Goal: Information Seeking & Learning: Compare options

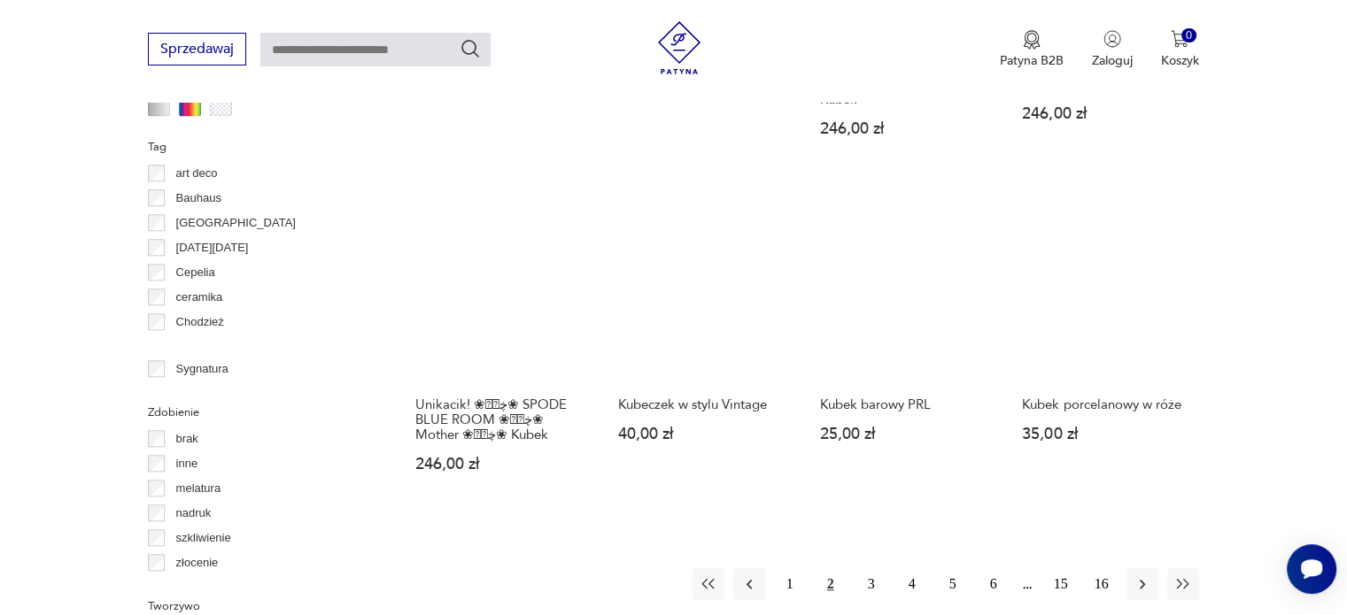
scroll to position [1944, 0]
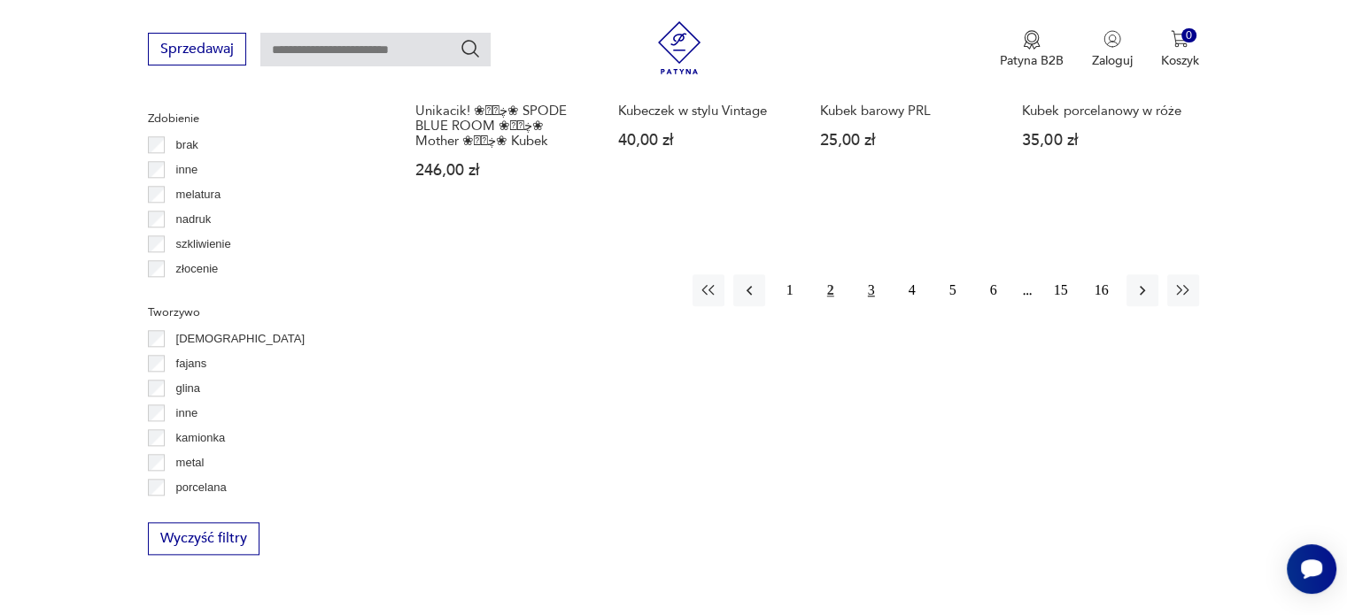
click at [873, 274] on button "3" at bounding box center [871, 290] width 32 height 32
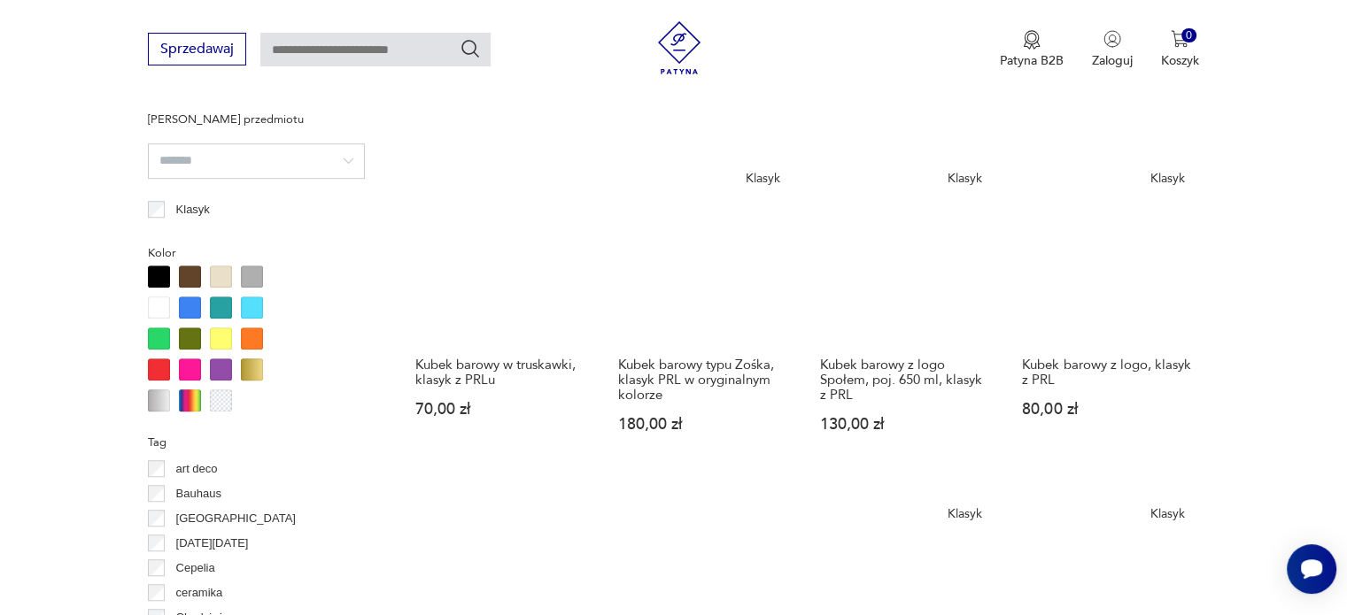
scroll to position [1650, 0]
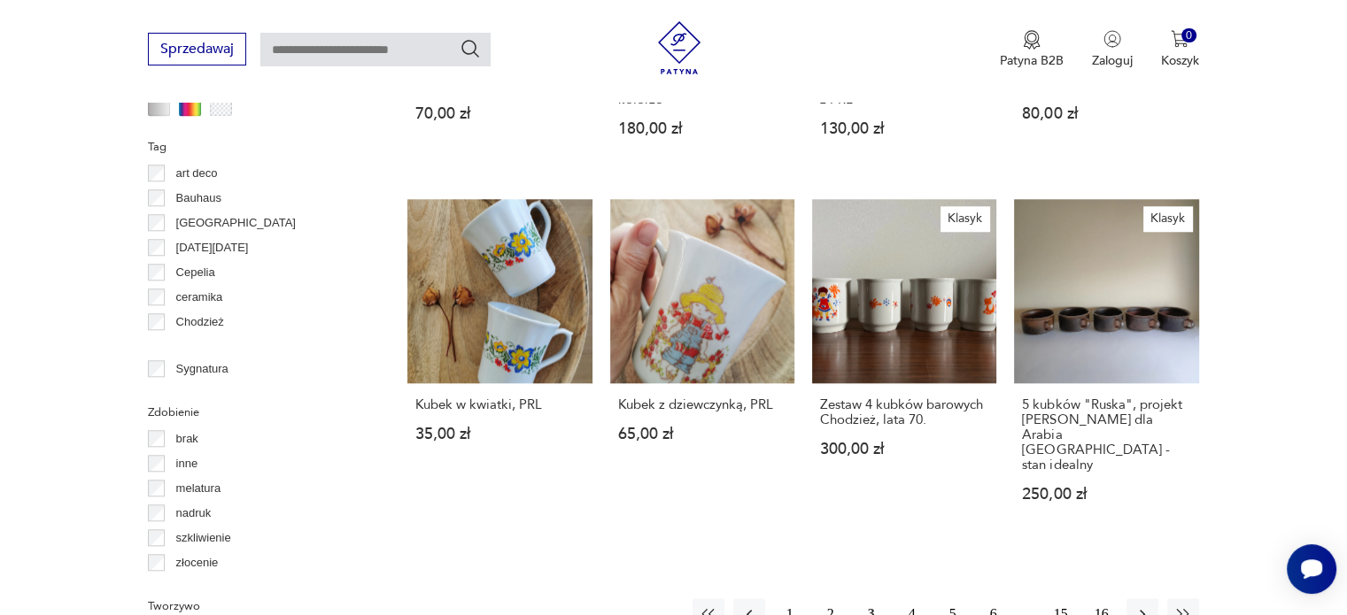
click at [911, 598] on button "4" at bounding box center [912, 614] width 32 height 32
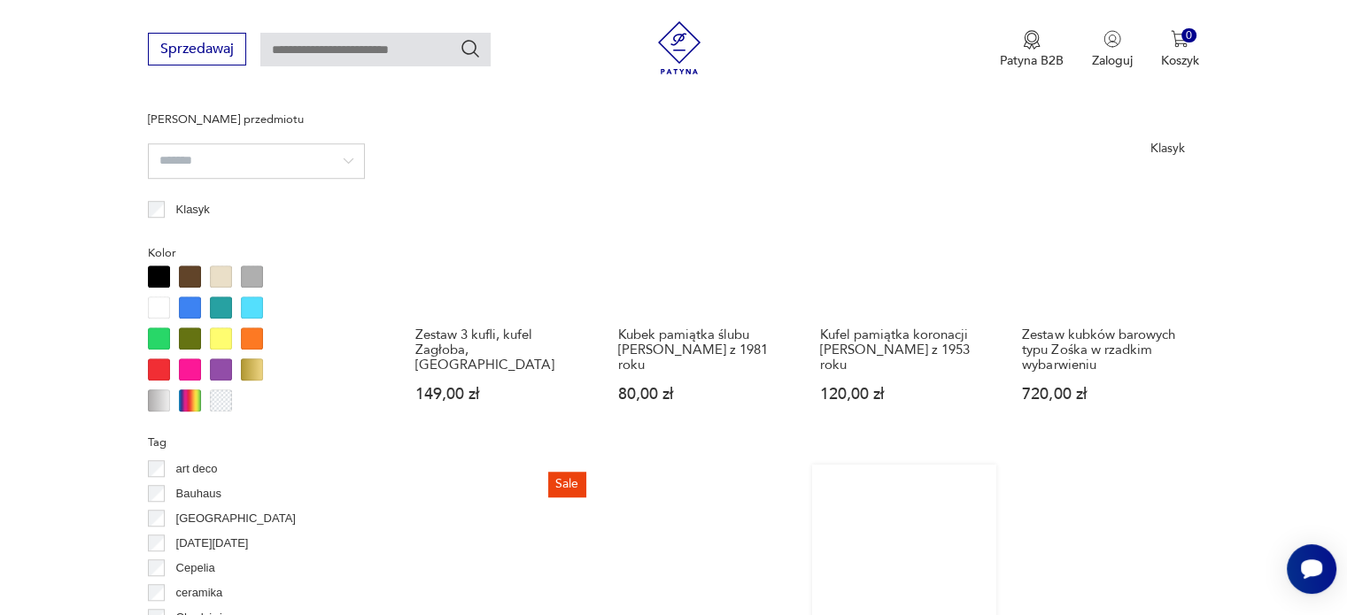
scroll to position [1650, 0]
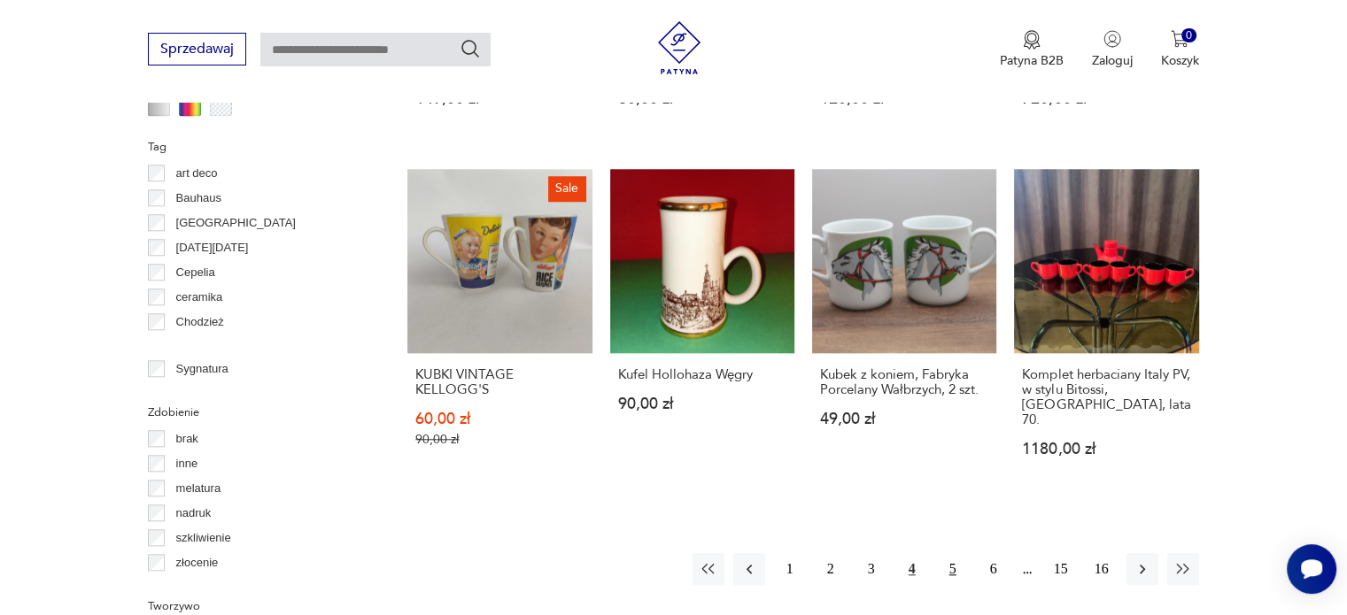
click at [954, 553] on button "5" at bounding box center [953, 569] width 32 height 32
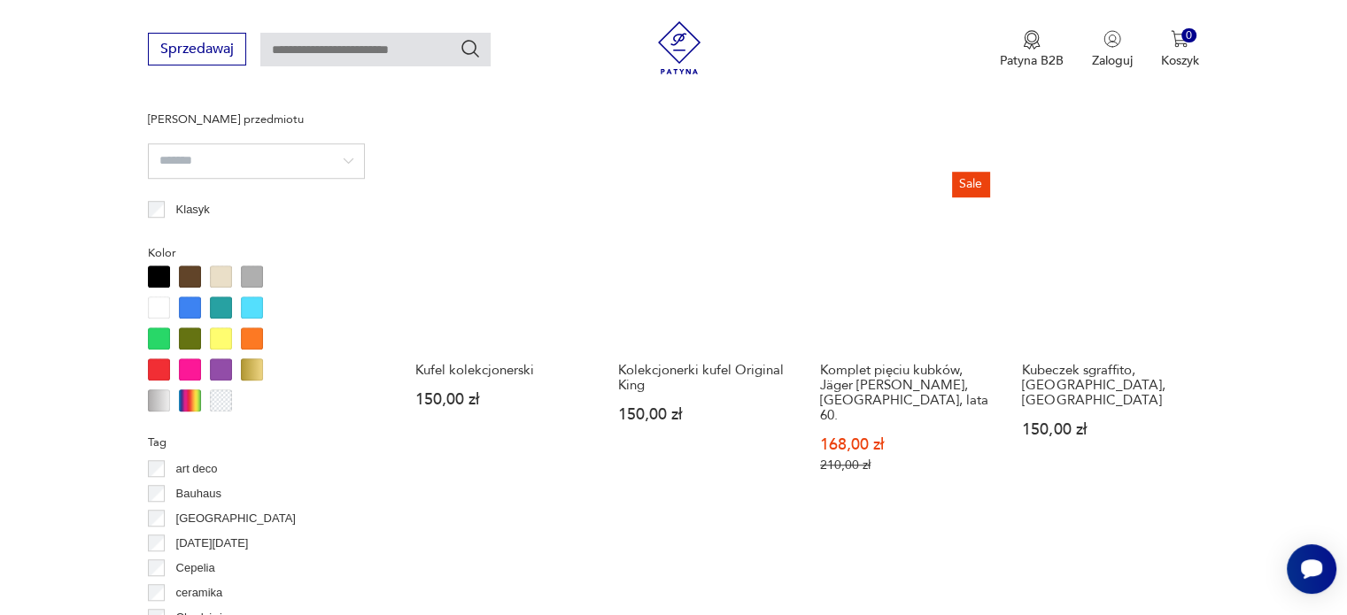
scroll to position [1650, 0]
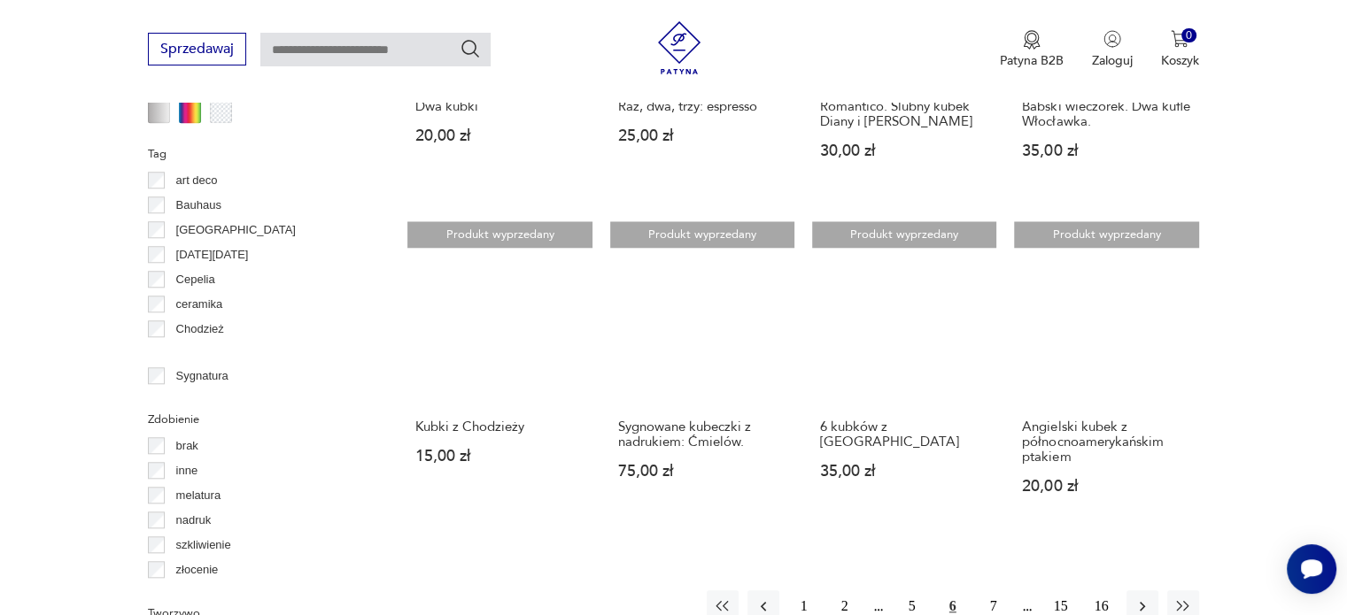
scroll to position [1650, 0]
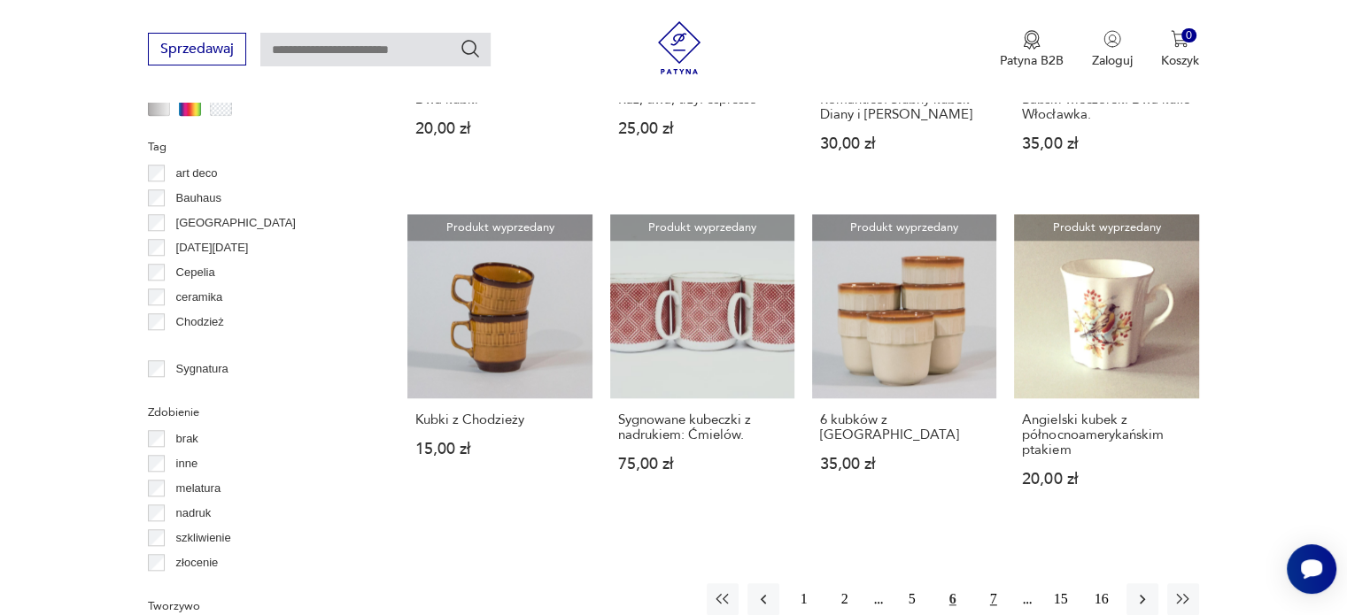
click at [994, 583] on button "7" at bounding box center [993, 599] width 32 height 32
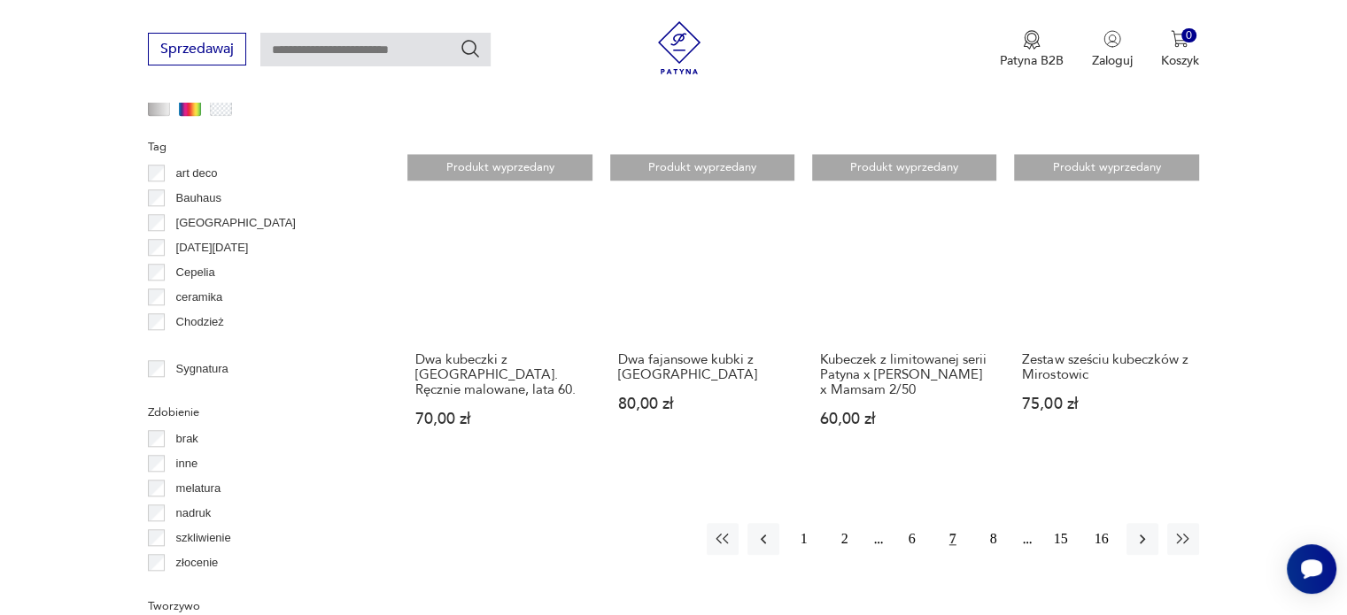
scroll to position [1944, 0]
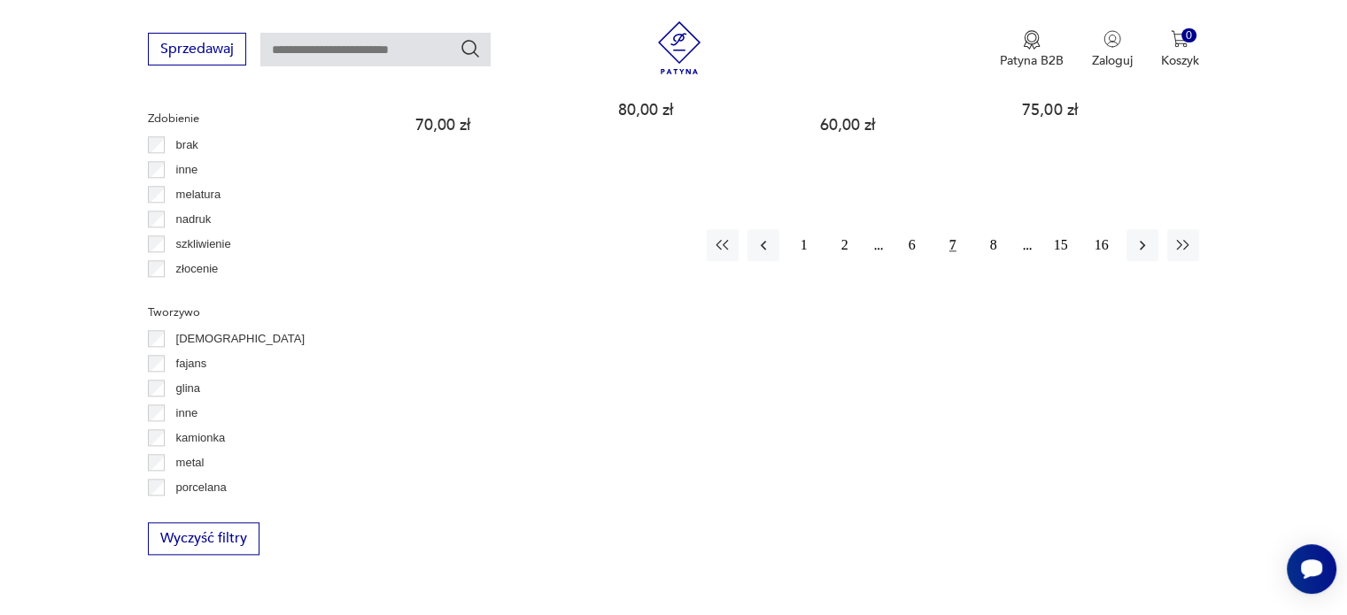
click at [950, 243] on button "7" at bounding box center [953, 245] width 32 height 32
click at [955, 242] on button "7" at bounding box center [953, 245] width 32 height 32
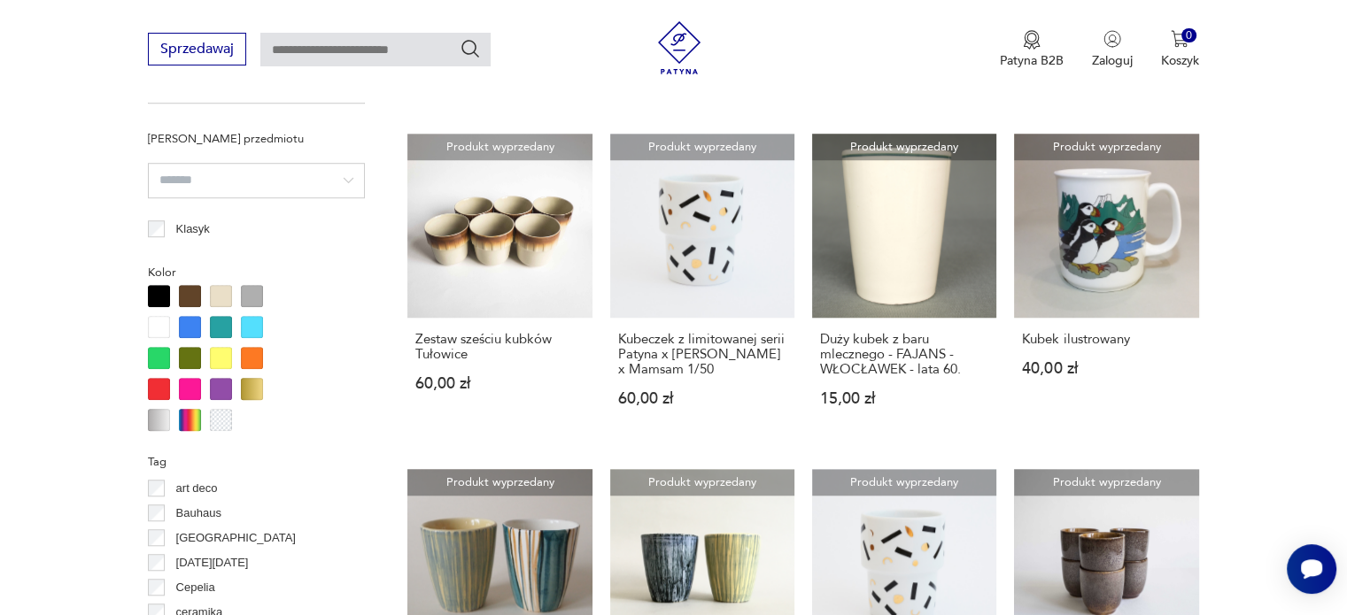
scroll to position [1650, 0]
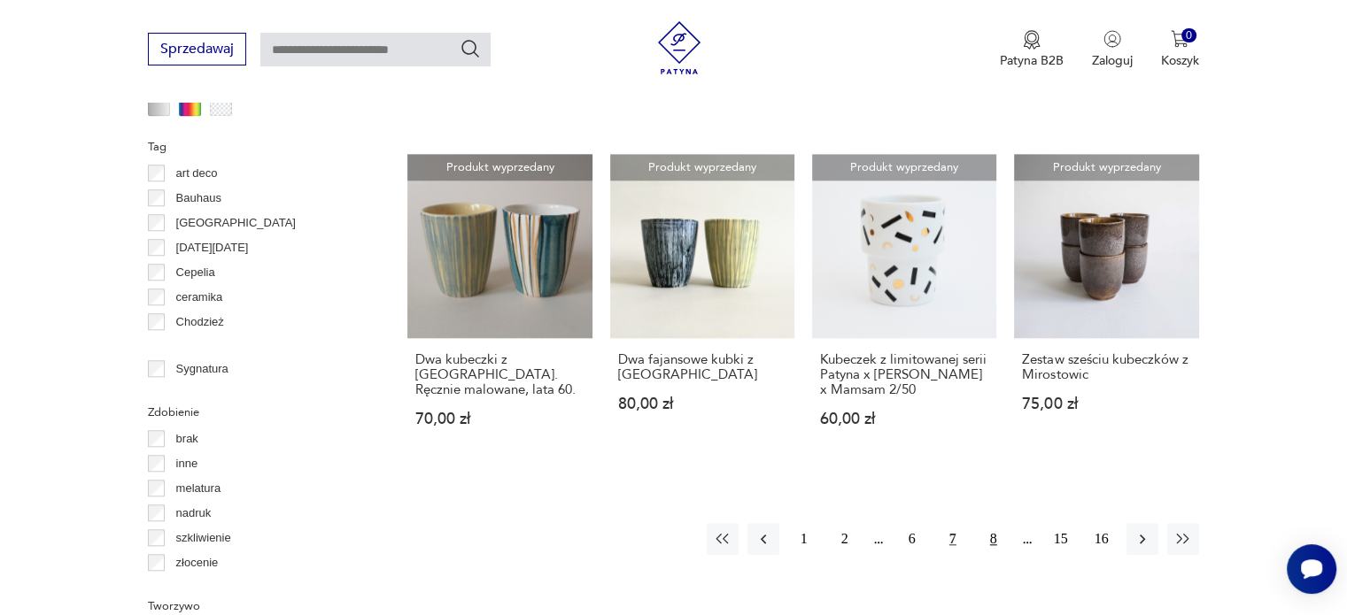
click at [992, 539] on button "8" at bounding box center [993, 539] width 32 height 32
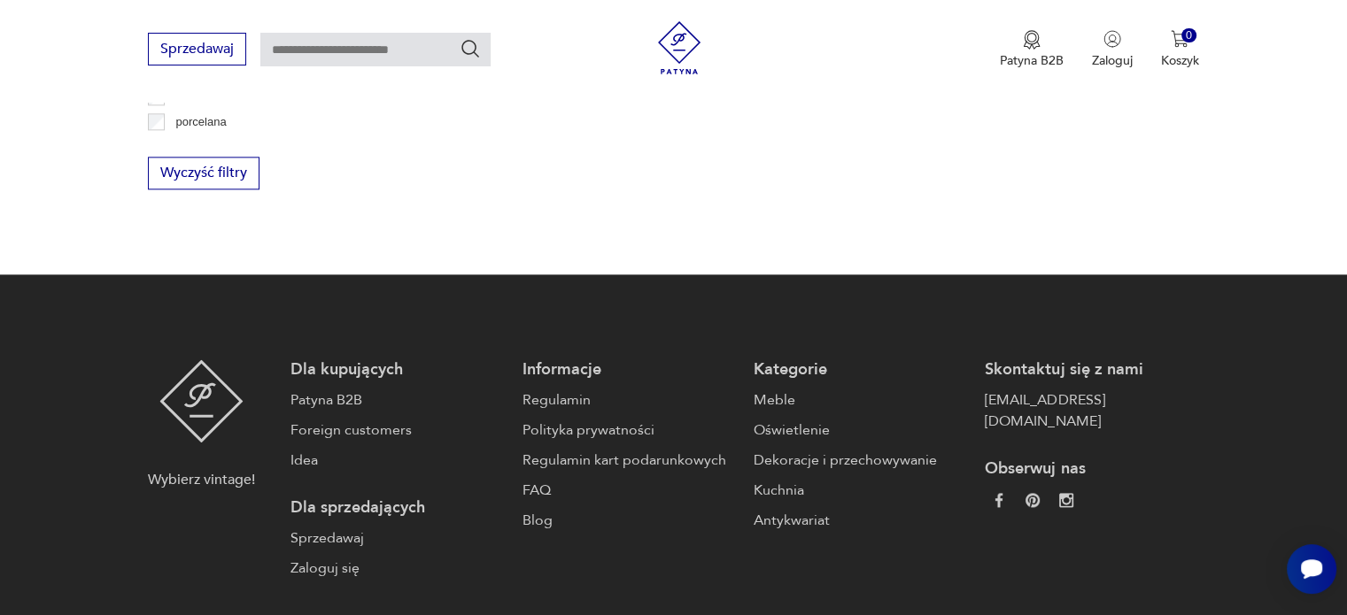
scroll to position [2483, 0]
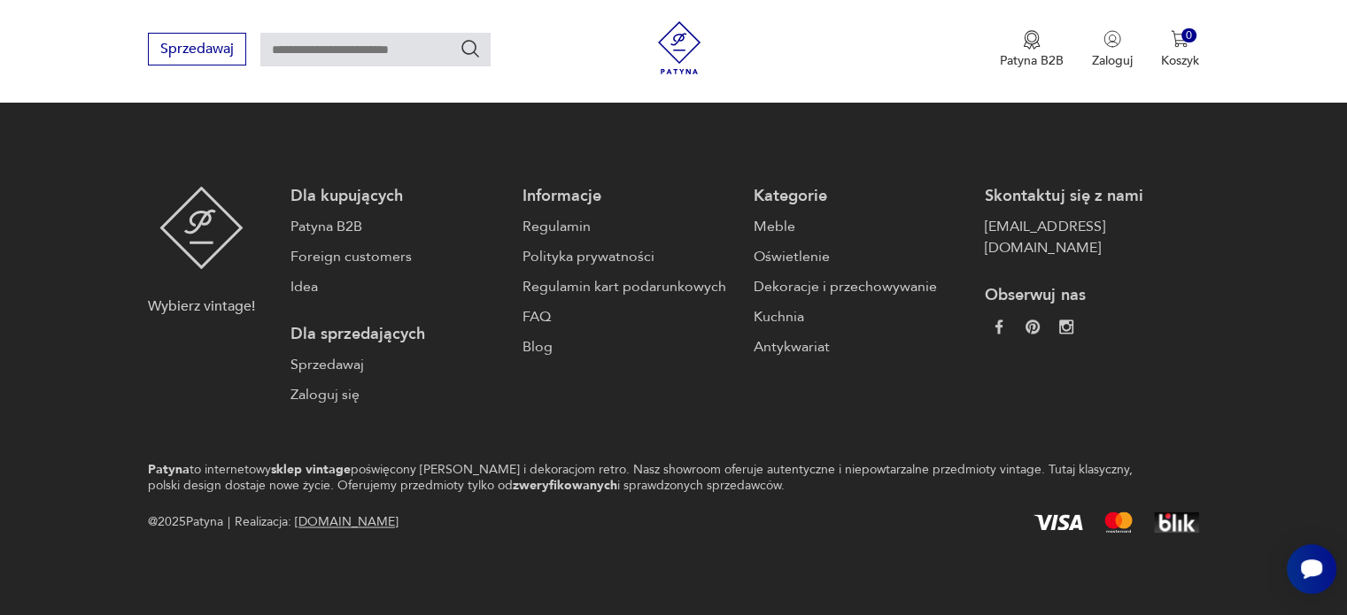
scroll to position [1650, 0]
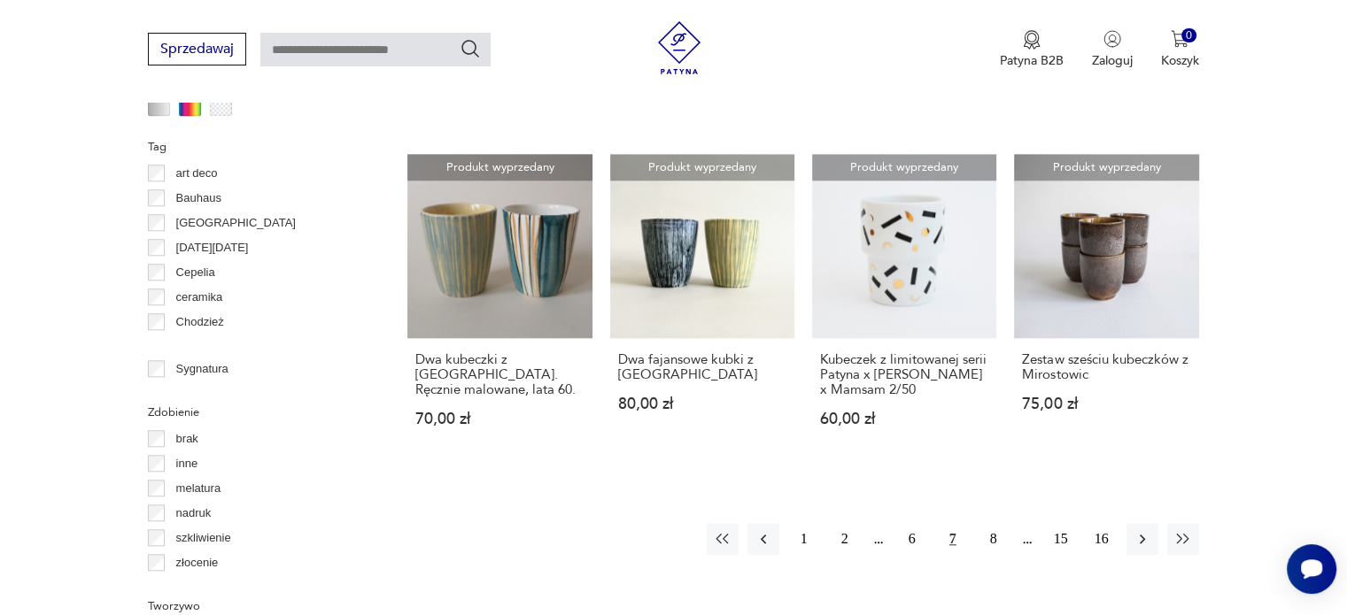
click at [199, 172] on p "art deco" at bounding box center [197, 173] width 42 height 19
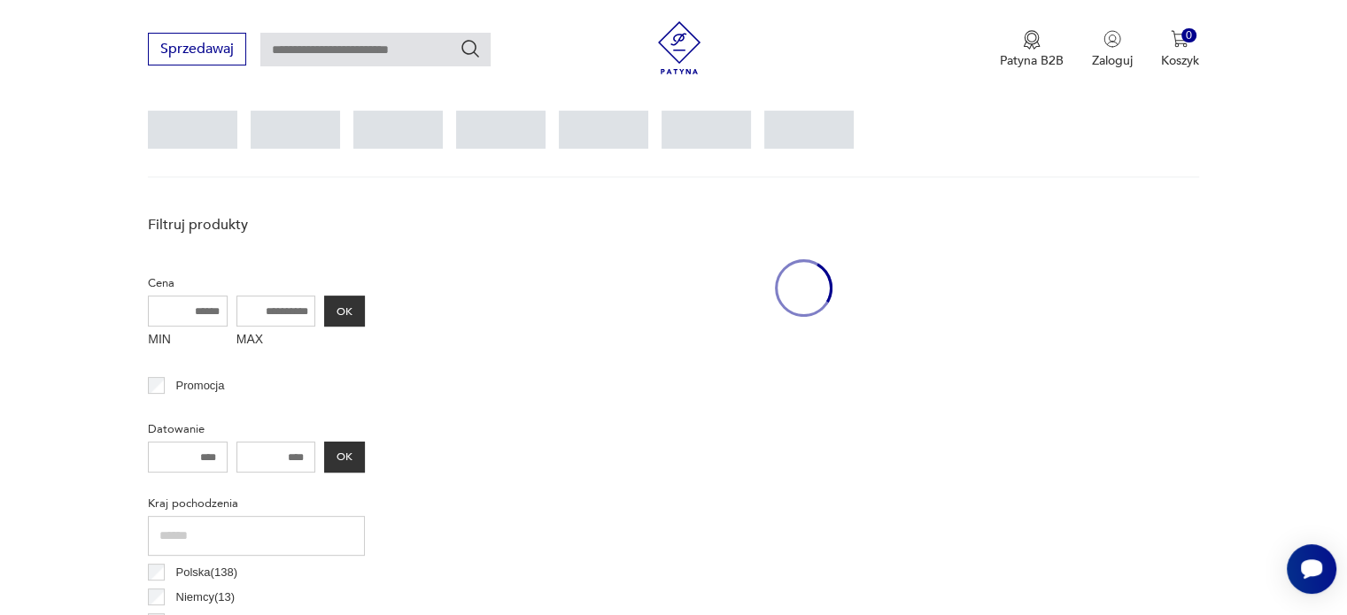
scroll to position [469, 0]
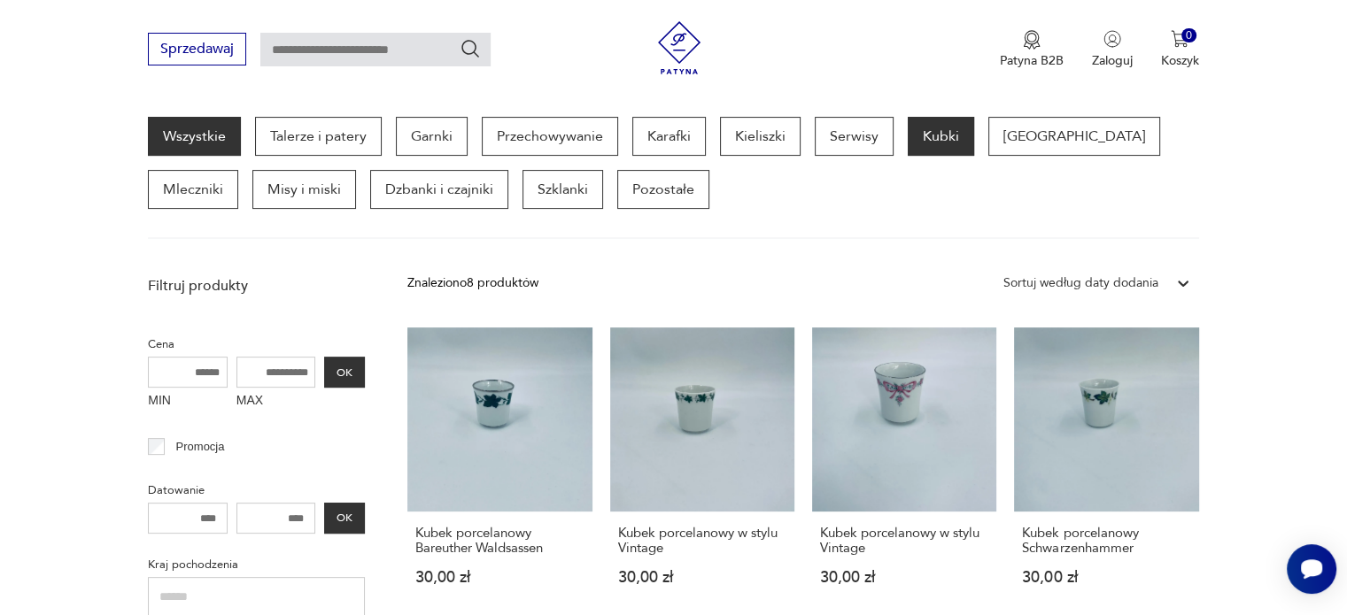
click at [179, 137] on link "Wszystkie" at bounding box center [194, 136] width 93 height 39
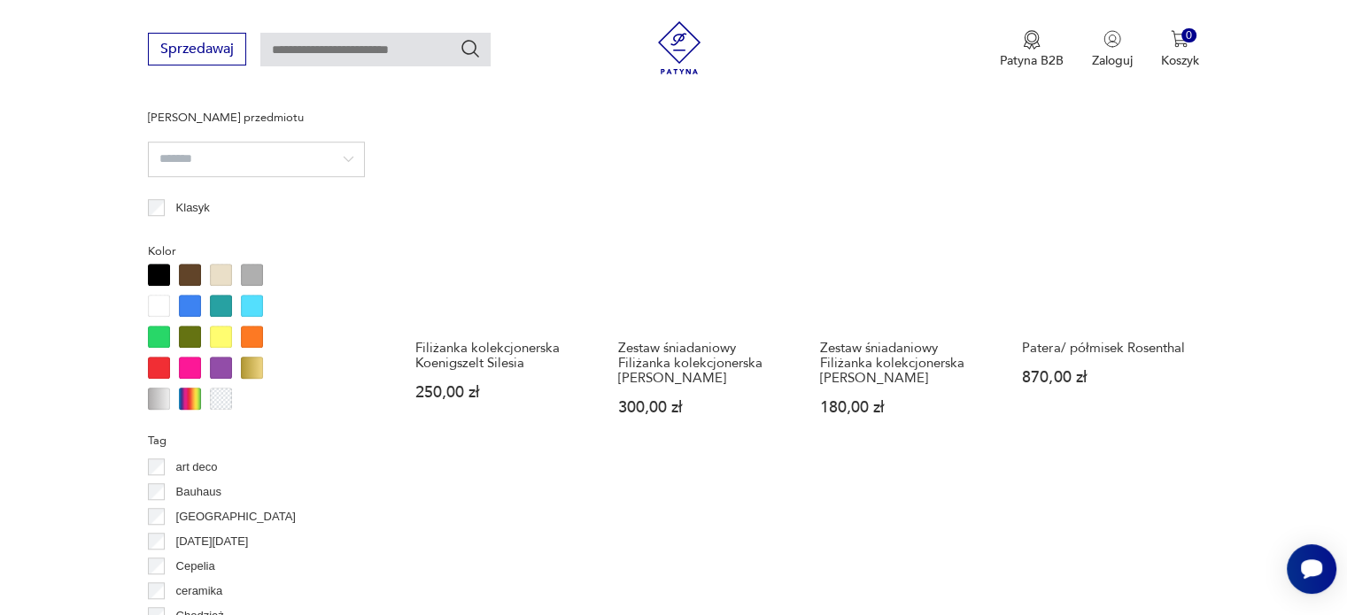
scroll to position [1650, 0]
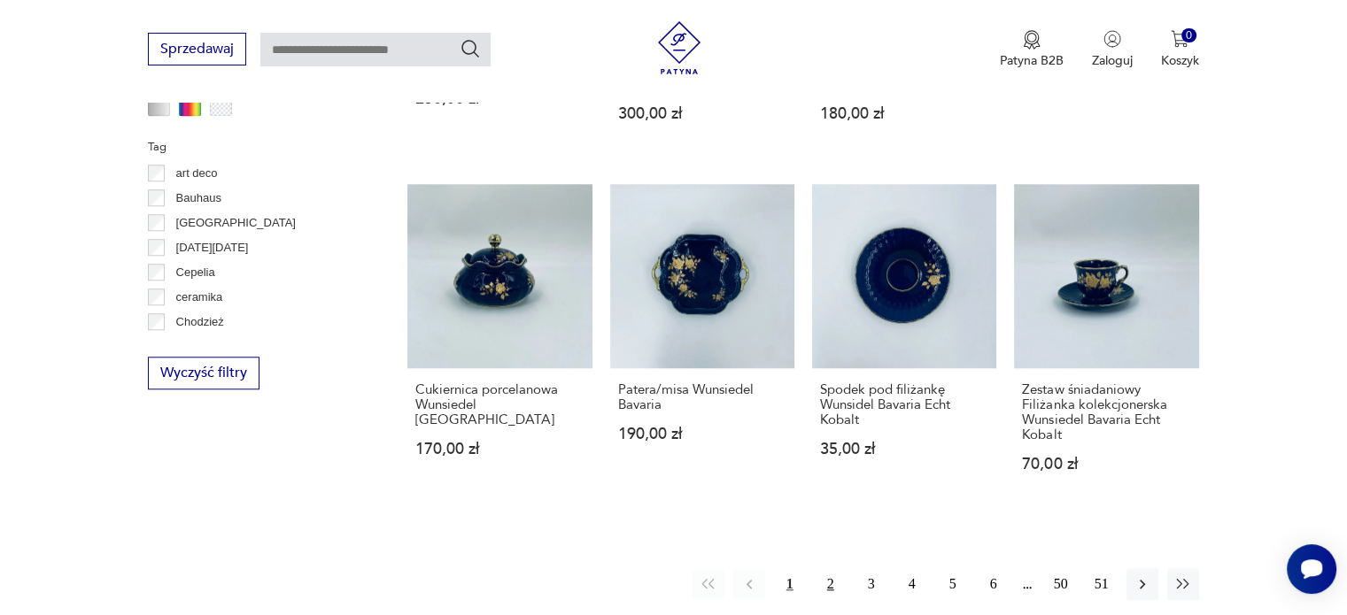
click at [832, 581] on button "2" at bounding box center [830, 584] width 32 height 32
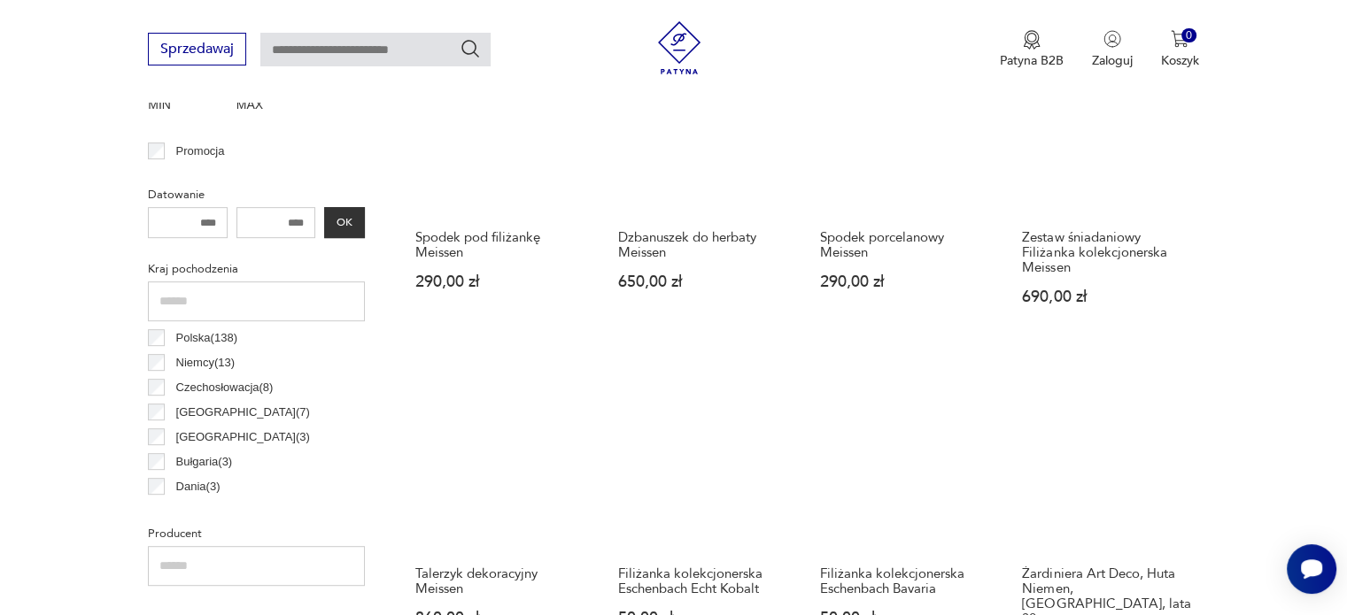
scroll to position [1059, 0]
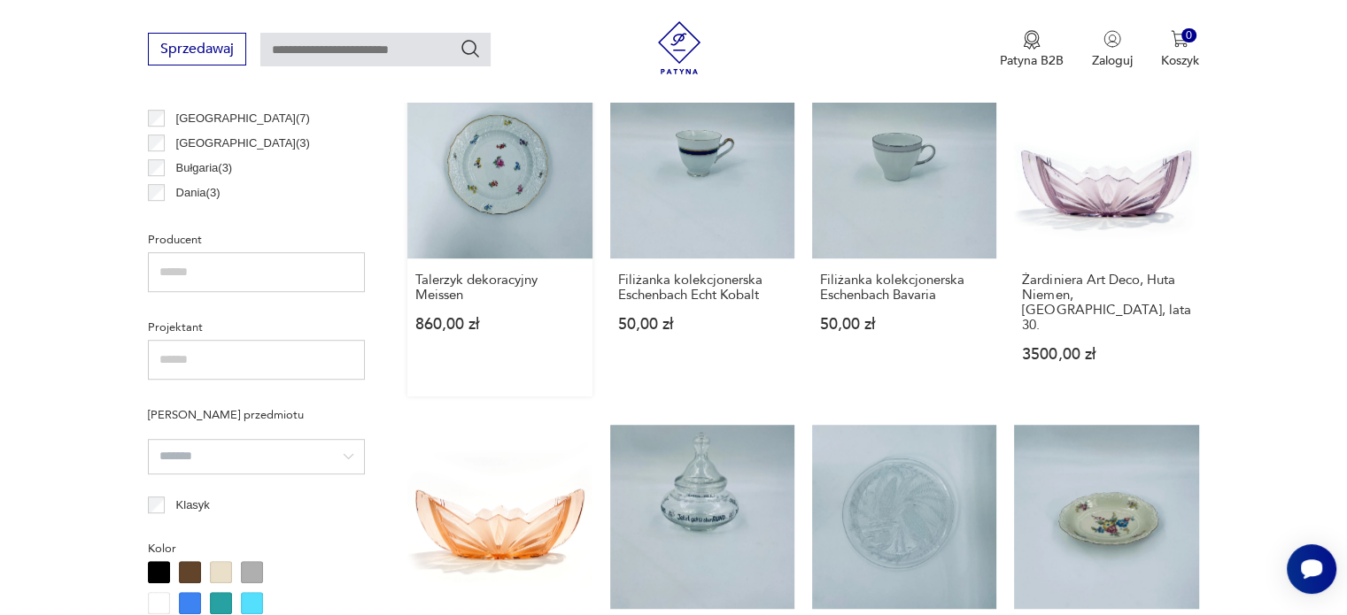
click at [485, 178] on link "Talerzyk dekoracyjny Meissen 860,00 zł" at bounding box center [499, 234] width 184 height 322
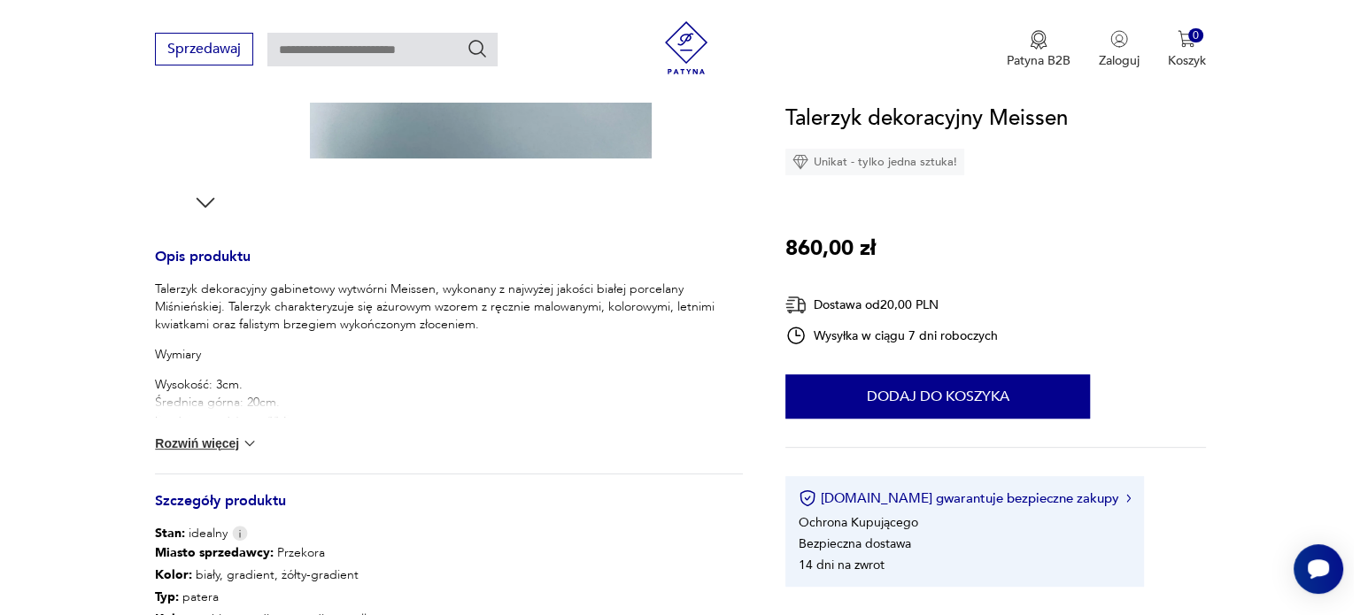
scroll to position [295, 0]
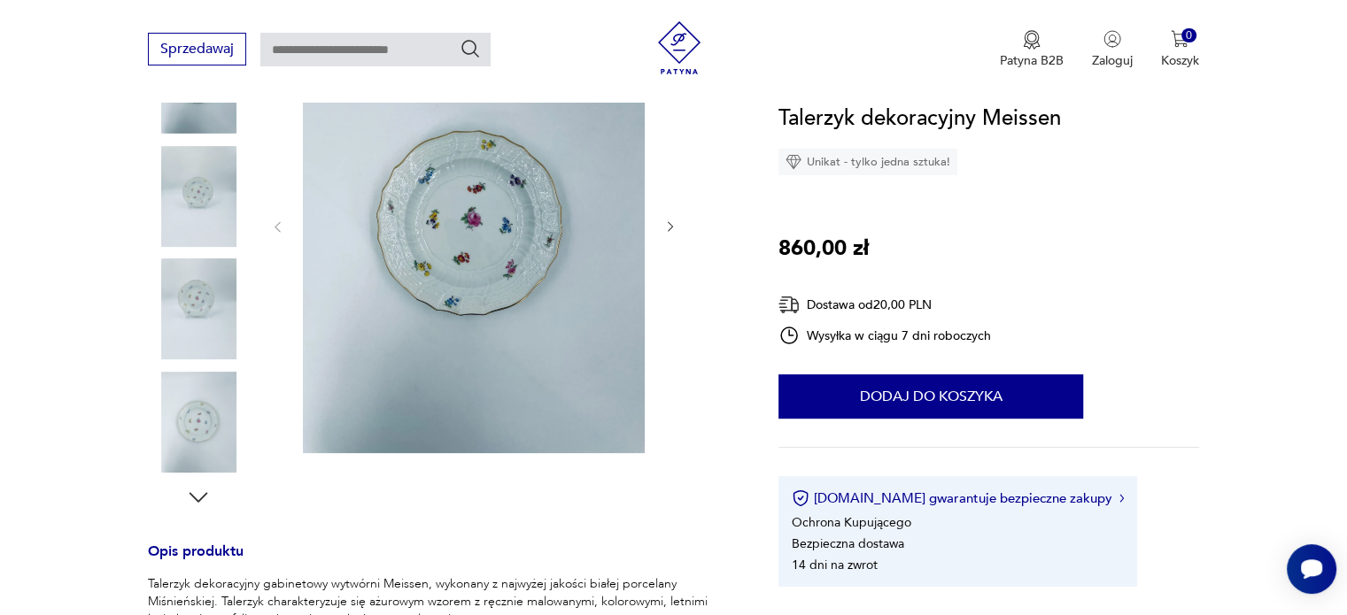
click at [471, 224] on img at bounding box center [474, 225] width 342 height 456
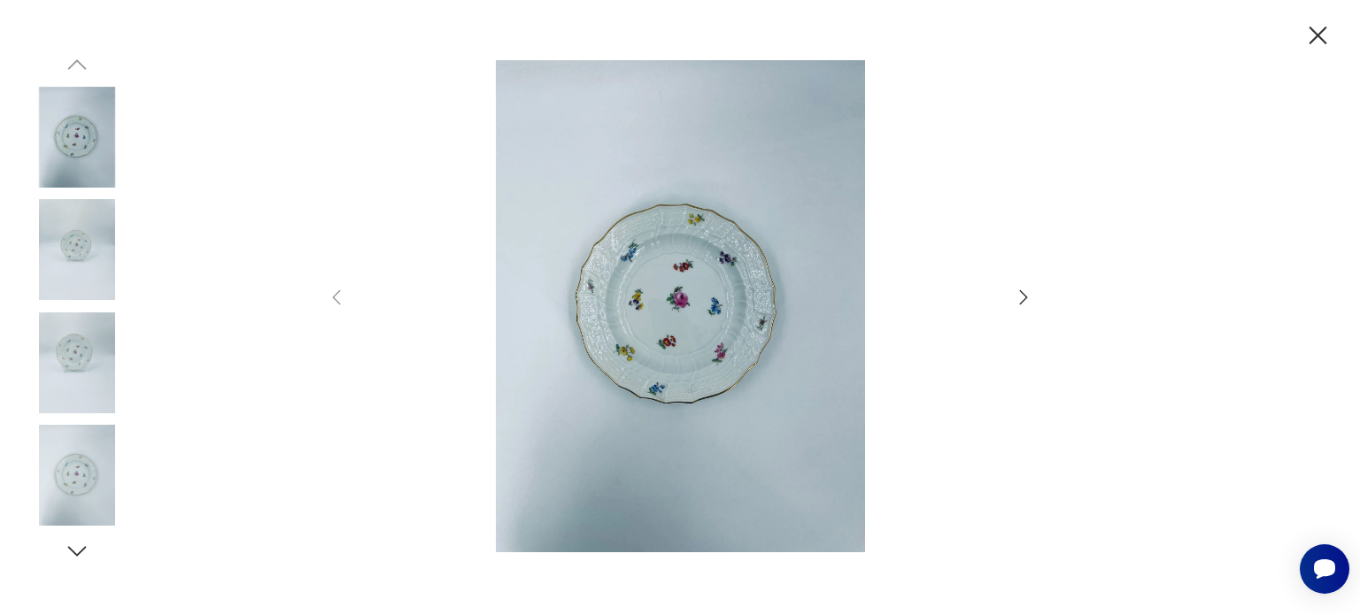
click at [1029, 302] on icon "button" at bounding box center [1023, 297] width 21 height 21
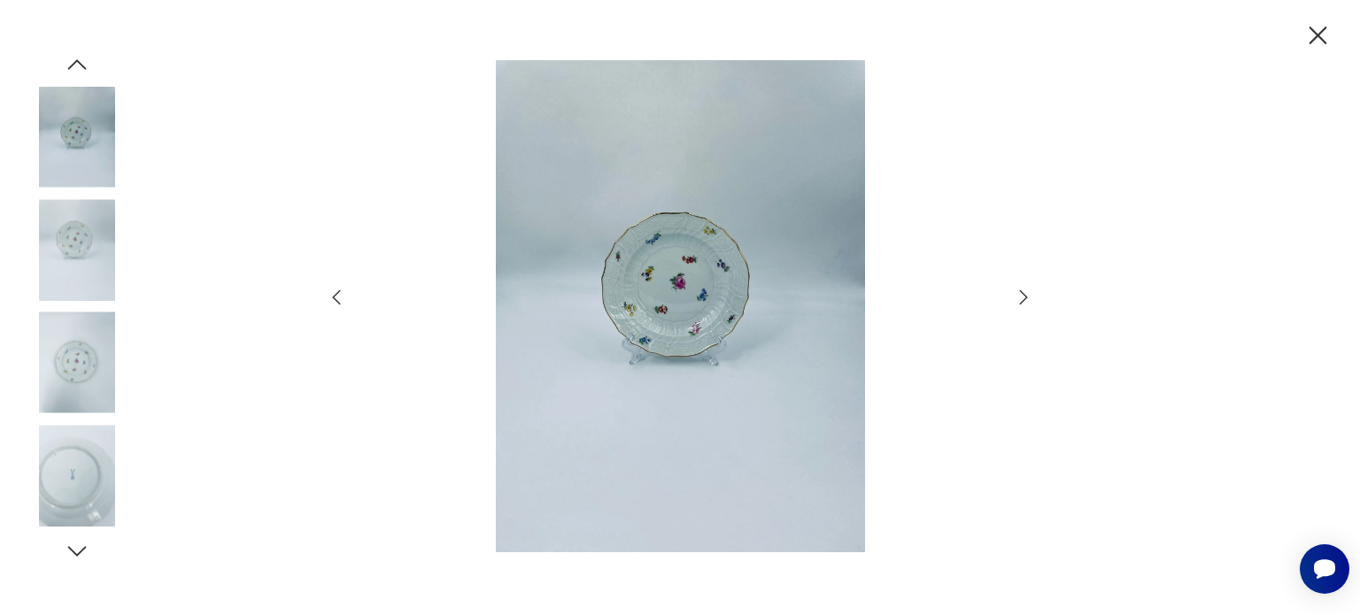
click at [1029, 302] on icon "button" at bounding box center [1023, 297] width 21 height 21
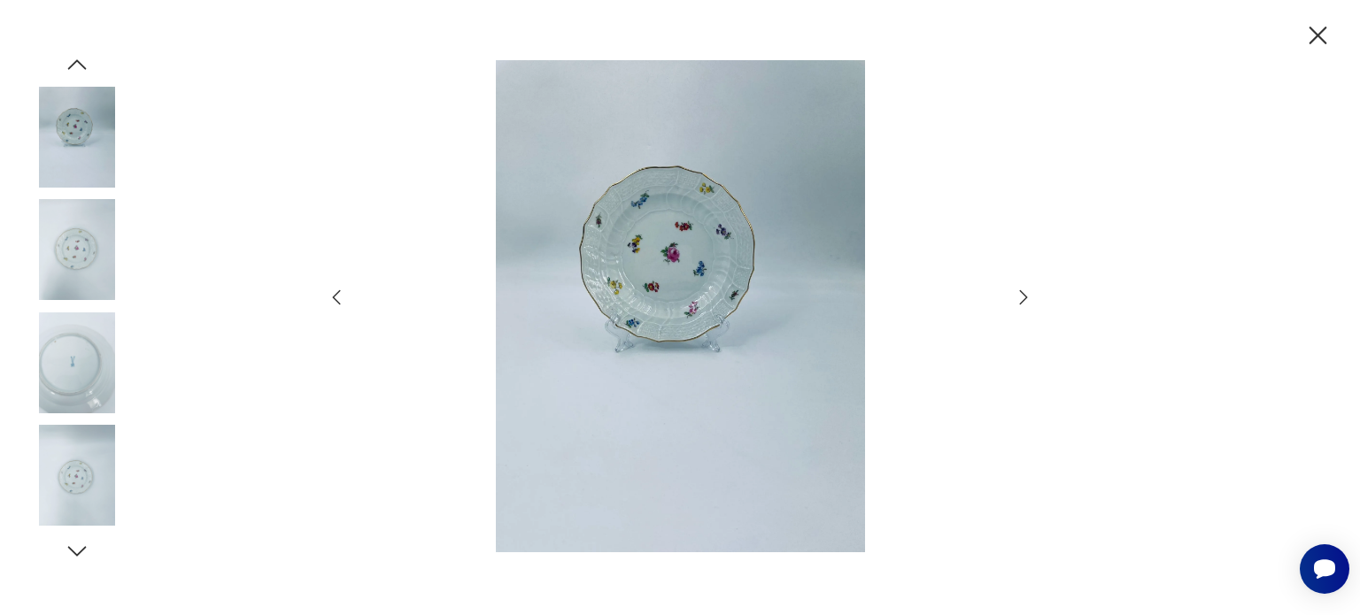
click at [1029, 302] on icon "button" at bounding box center [1023, 297] width 21 height 21
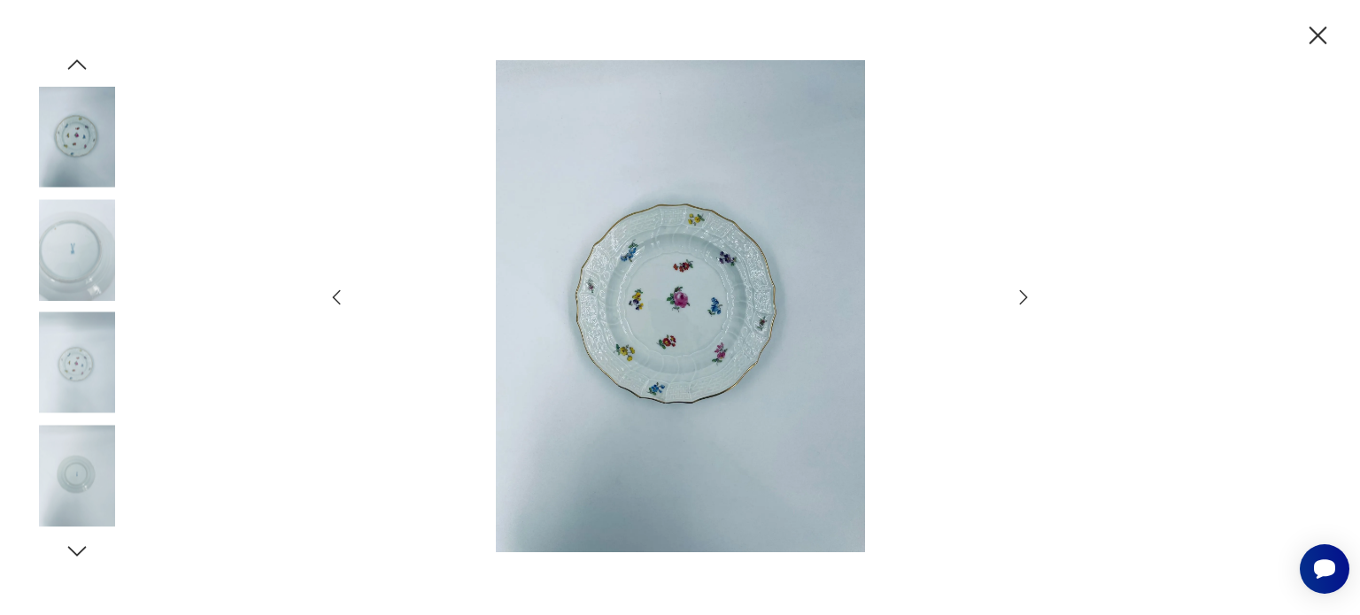
click at [1029, 302] on icon "button" at bounding box center [1023, 297] width 21 height 21
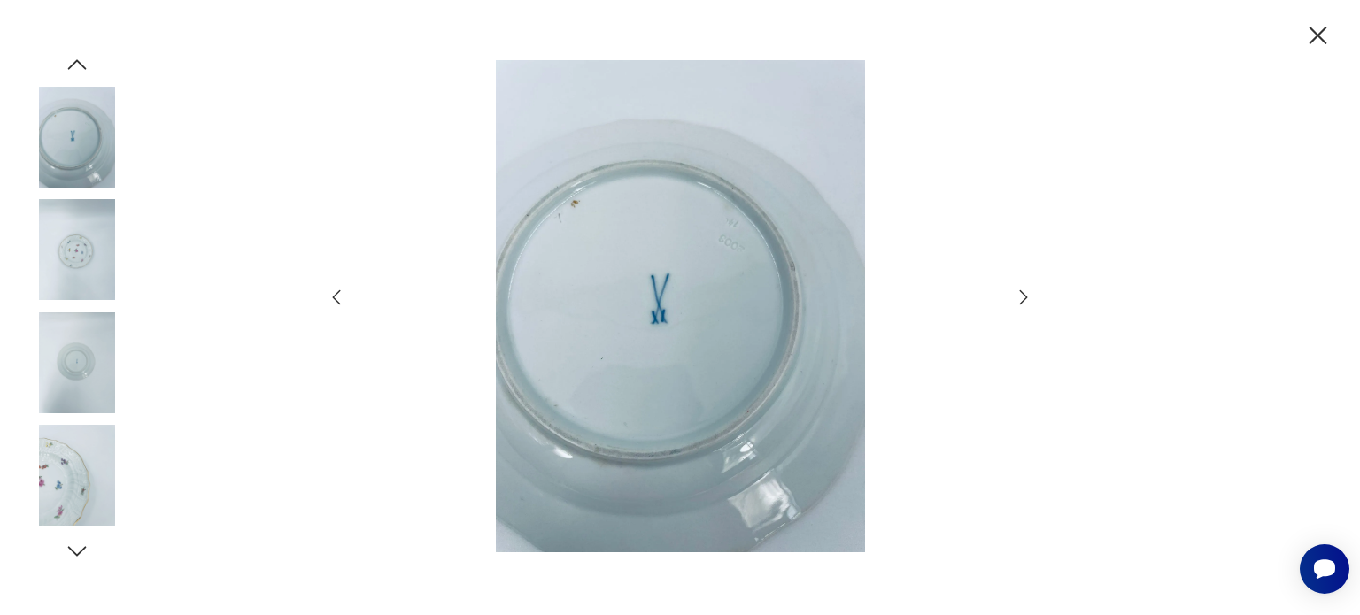
click at [1029, 302] on icon "button" at bounding box center [1023, 297] width 21 height 21
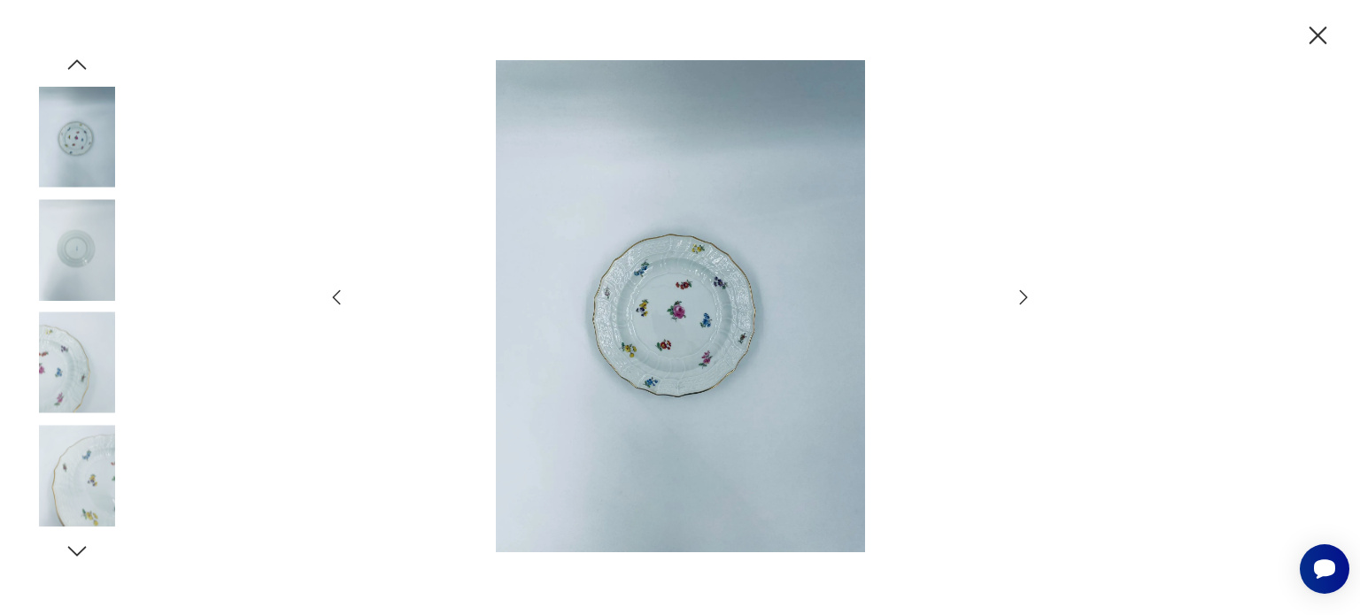
click at [1029, 302] on icon "button" at bounding box center [1023, 297] width 21 height 21
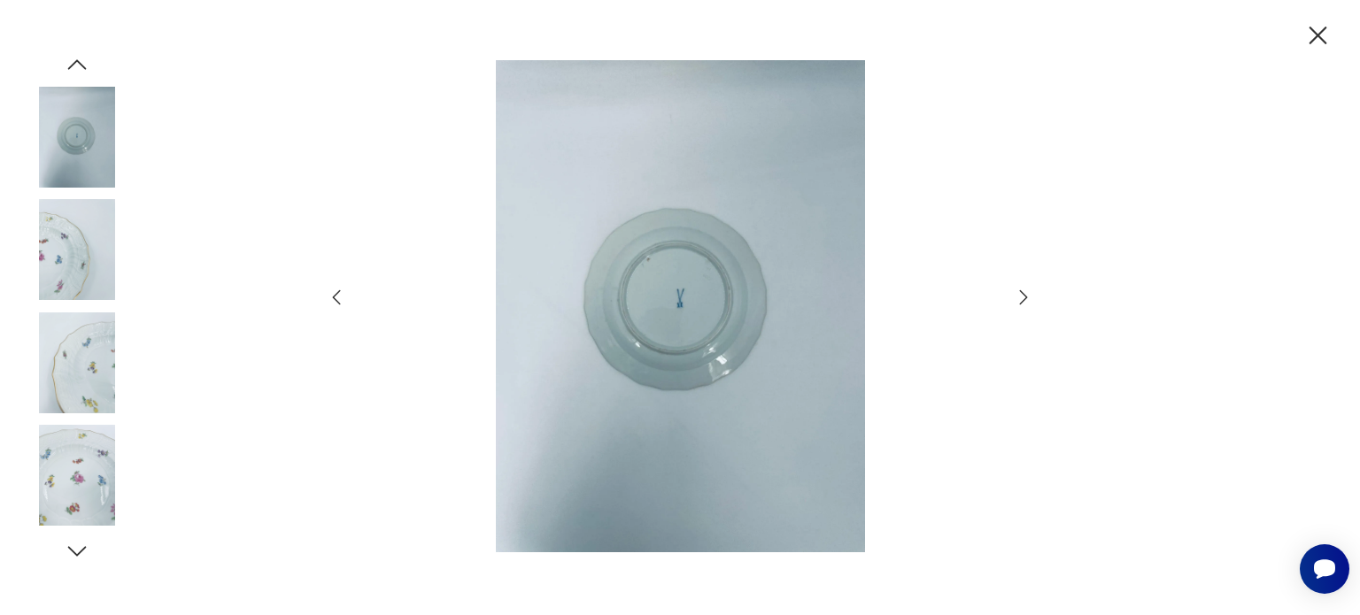
click at [1029, 302] on icon "button" at bounding box center [1023, 297] width 21 height 21
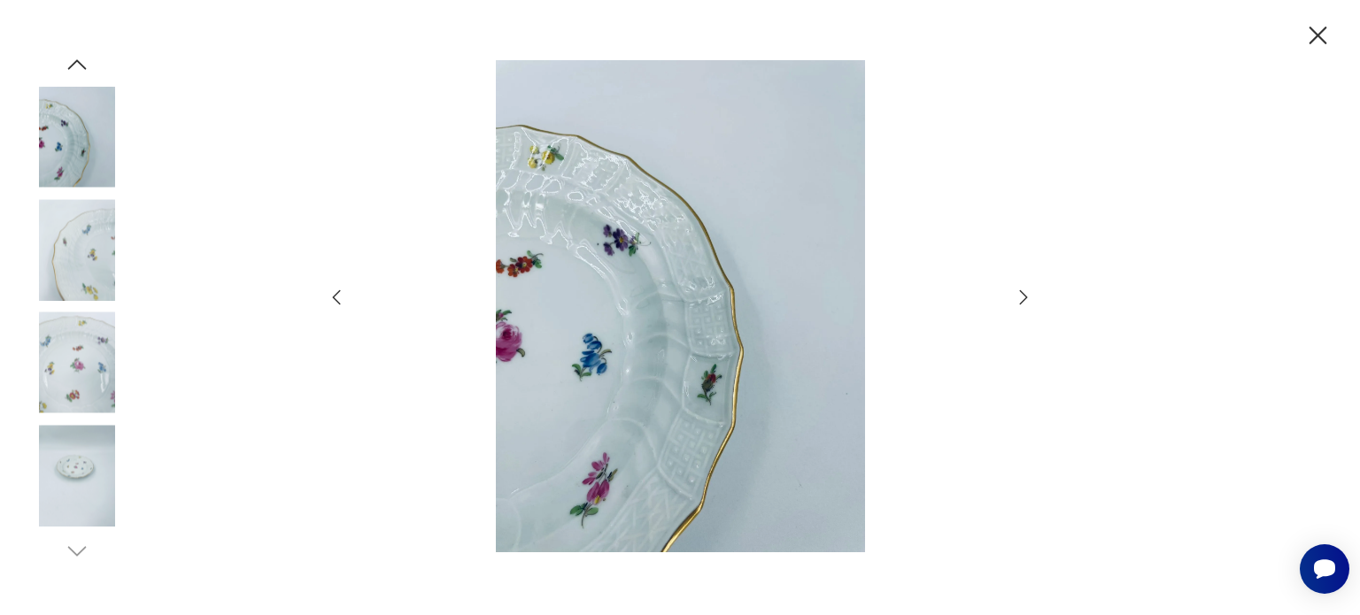
scroll to position [1052, 0]
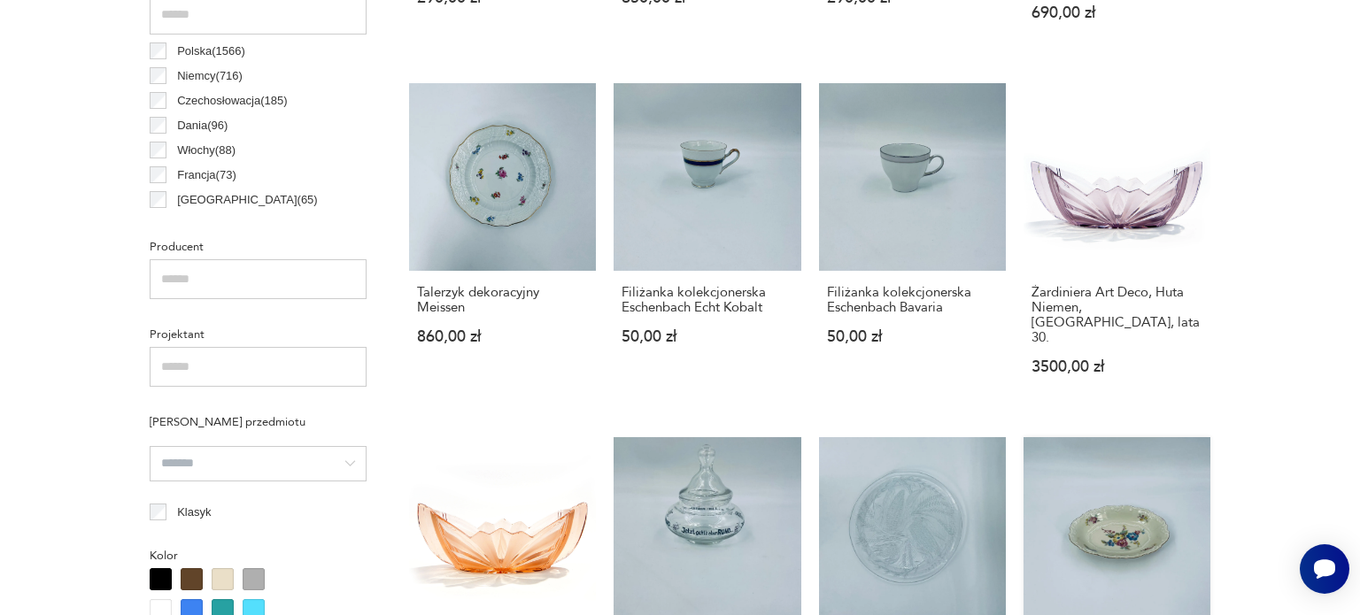
click at [1119, 520] on link "Patera/ Misa porcelanowa w stylu Vintage 140,00 zł" at bounding box center [1116, 599] width 187 height 325
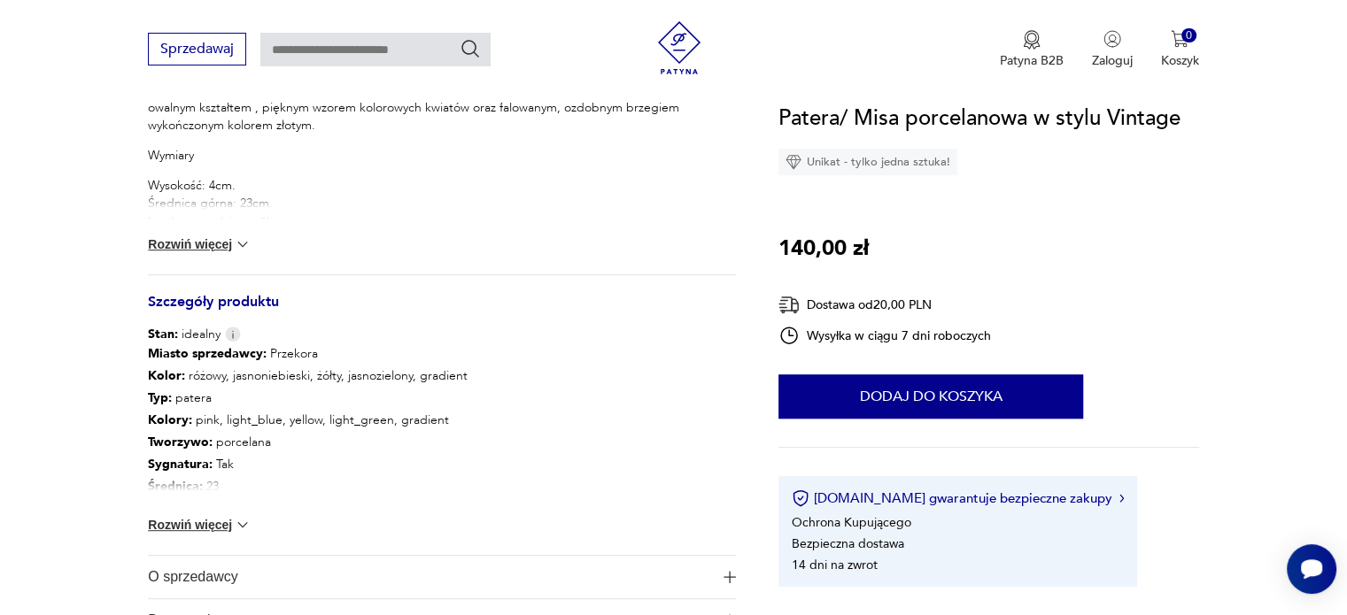
scroll to position [1771, 0]
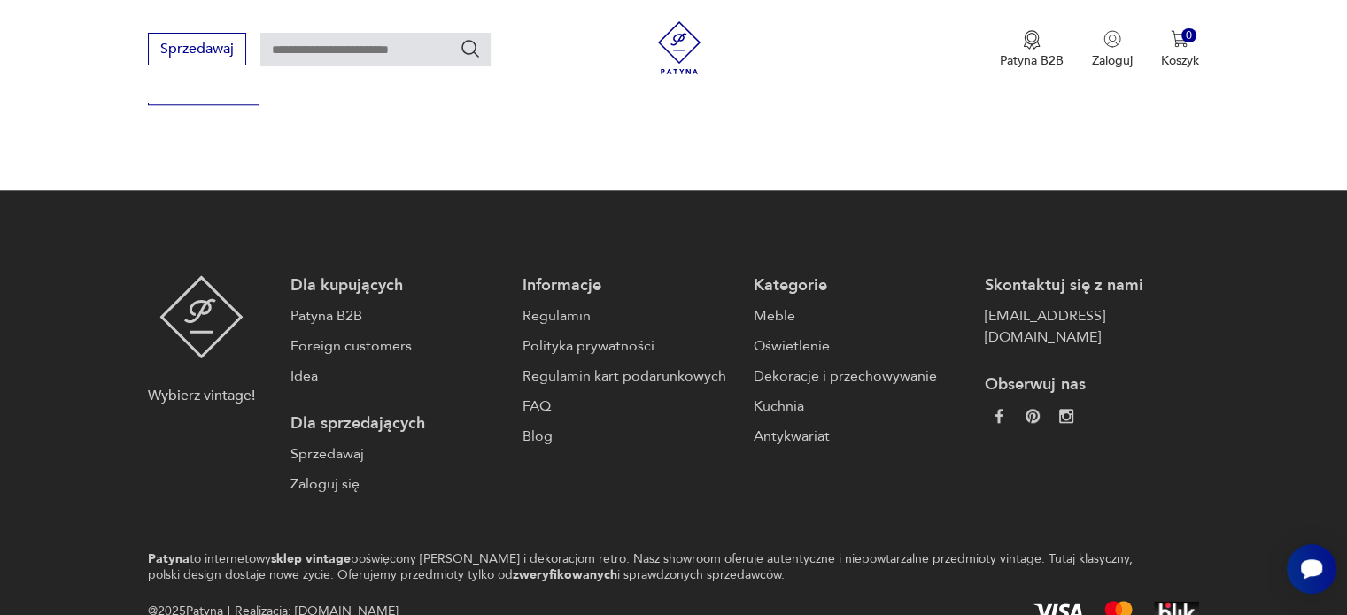
scroll to position [1052, 0]
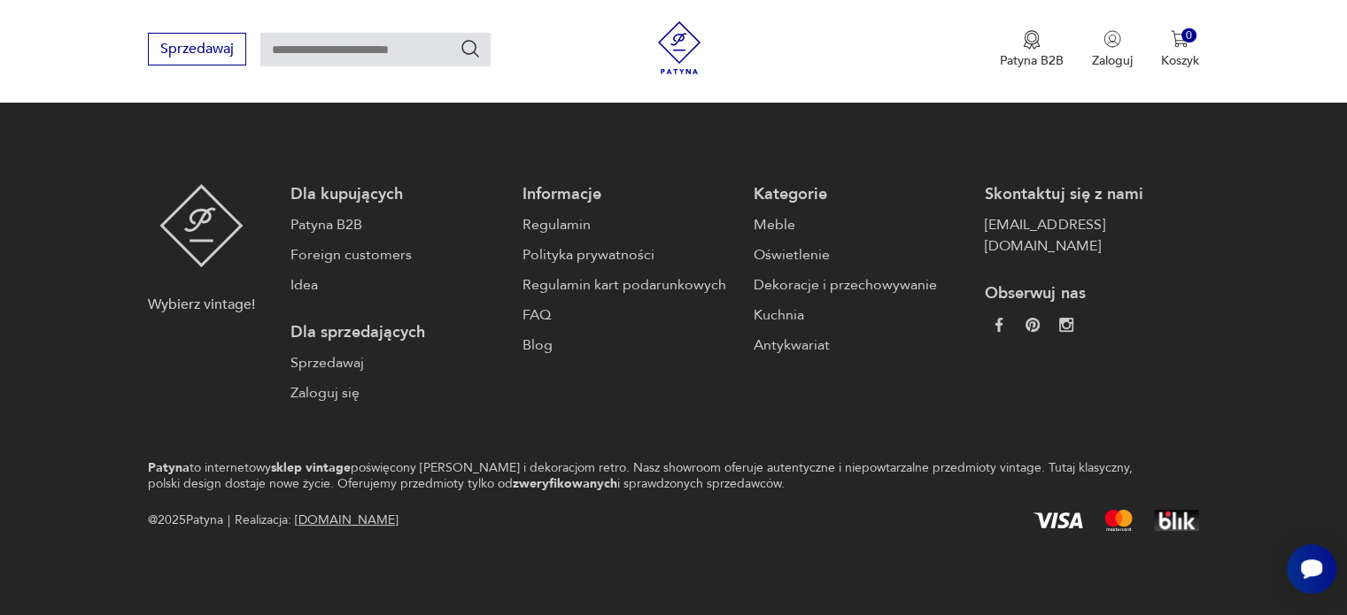
scroll to position [1052, 0]
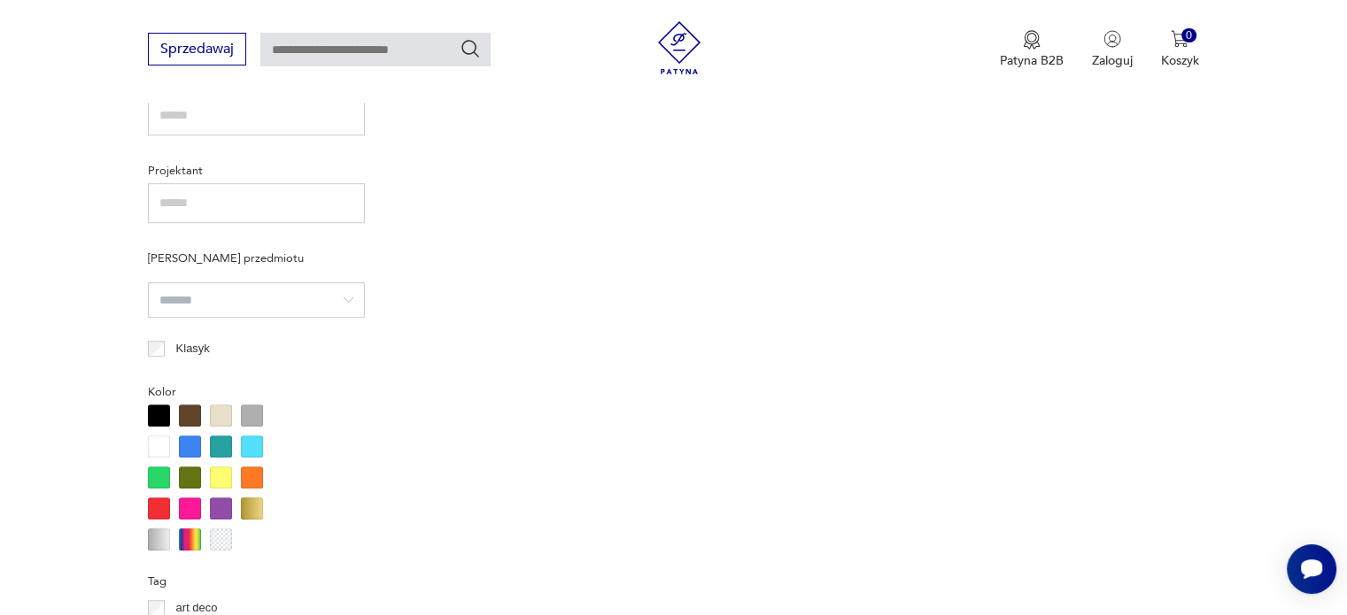
scroll to position [469, 0]
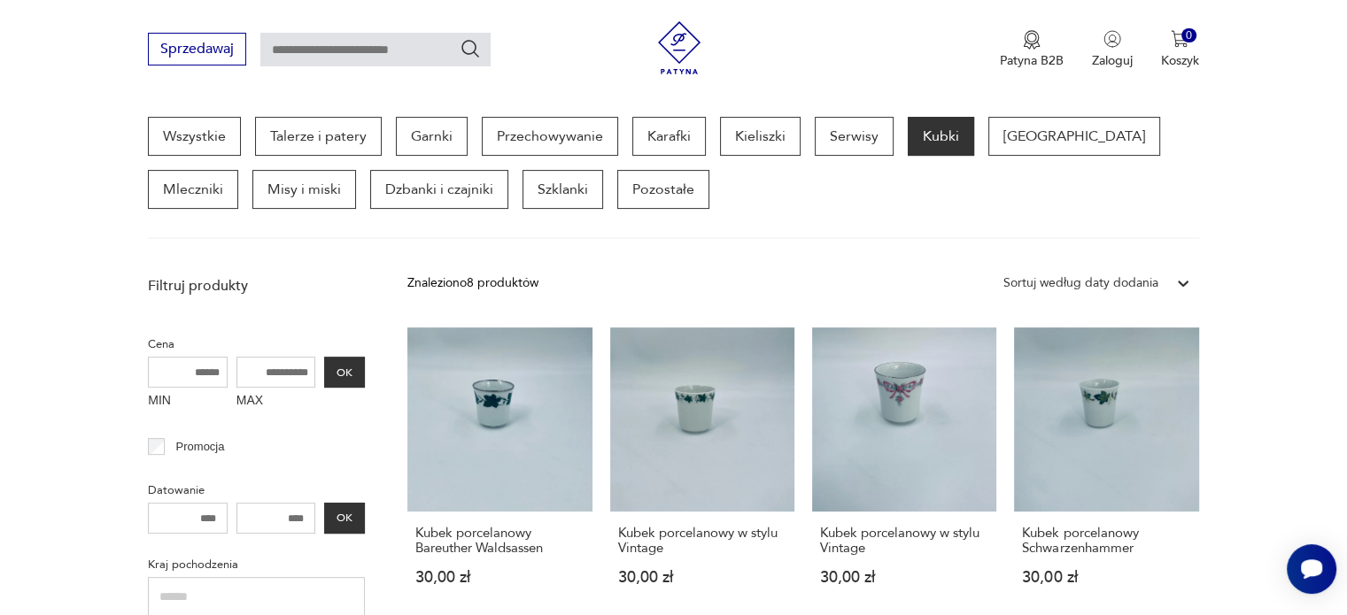
scroll to position [1650, 0]
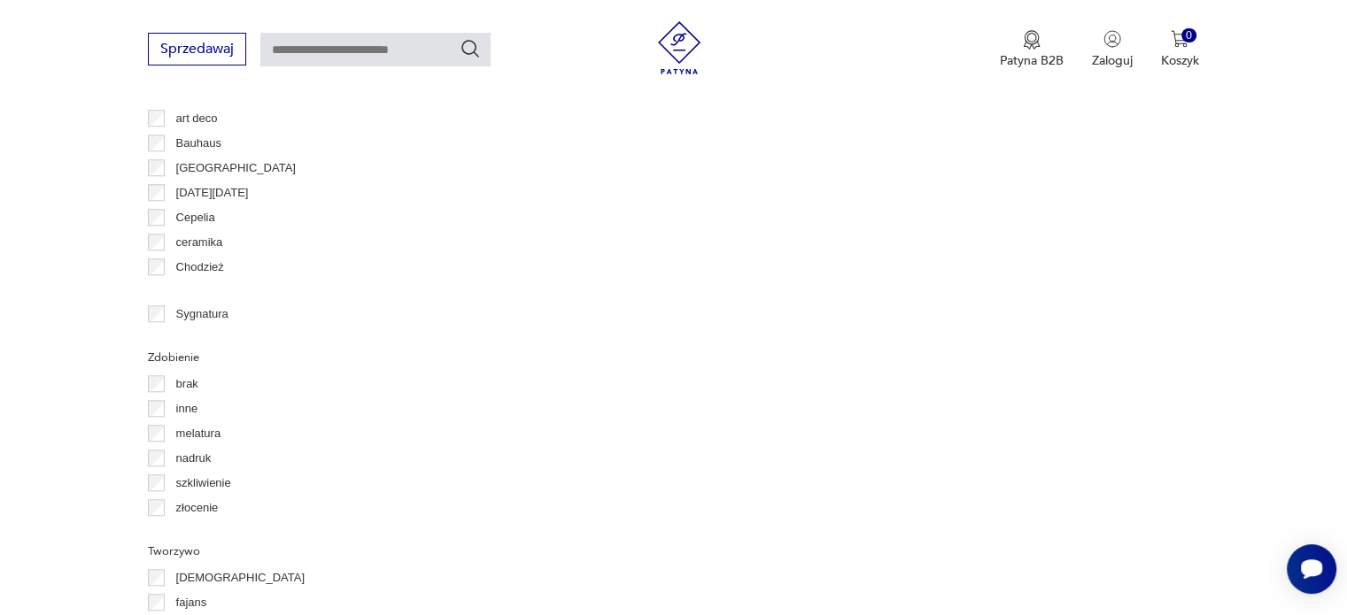
scroll to position [1650, 0]
